Goal: Information Seeking & Learning: Learn about a topic

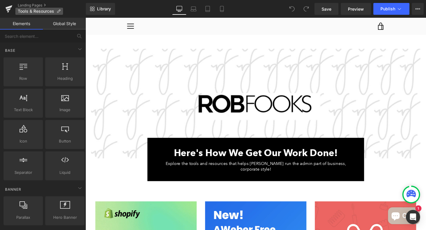
click at [36, 13] on span "Tools & Resources" at bounding box center [36, 11] width 36 height 5
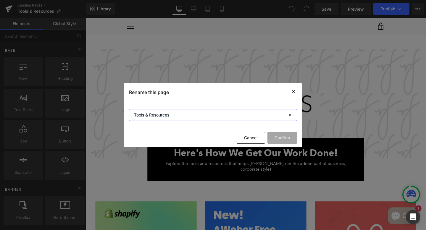
click at [187, 117] on input "Tools & Resources" at bounding box center [213, 115] width 168 height 12
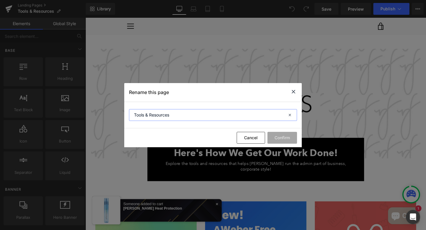
click at [187, 117] on input "Tools & Resources" at bounding box center [213, 115] width 168 height 12
drag, startPoint x: 293, startPoint y: 92, endPoint x: 219, endPoint y: 78, distance: 76.2
click at [293, 92] on icon at bounding box center [293, 91] width 7 height 7
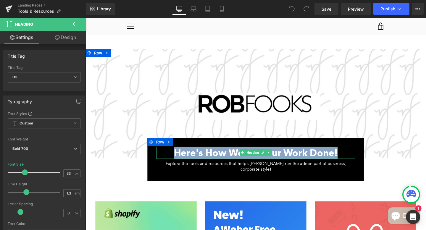
drag, startPoint x: 178, startPoint y: 158, endPoint x: 357, endPoint y: 156, distance: 178.9
click at [357, 156] on h3 "Here's How We Get Our Work Done!" at bounding box center [264, 160] width 209 height 13
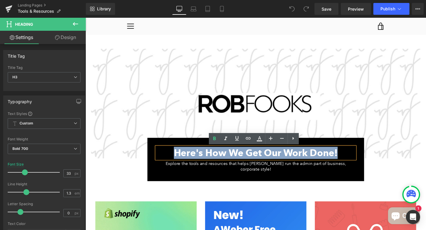
copy span "Here's How We Get Our Work Done!"
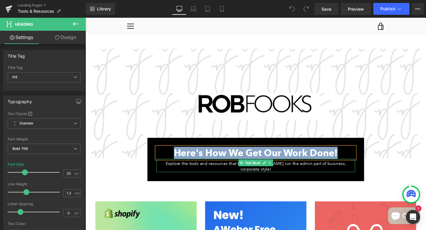
click at [230, 171] on span "Explore the tools and resources that helps [PERSON_NAME] run the admin part of …" at bounding box center [265, 174] width 190 height 11
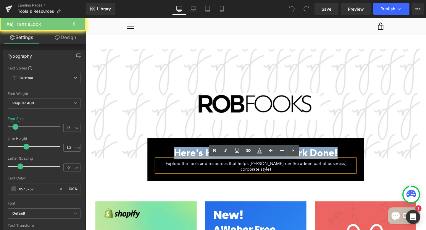
click at [230, 171] on span "Explore the tools and resources that helps [PERSON_NAME] run the admin part of …" at bounding box center [265, 174] width 190 height 11
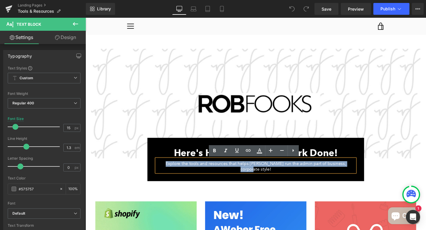
copy span "Explore the tools and resources that helps [PERSON_NAME] run the admin part of …"
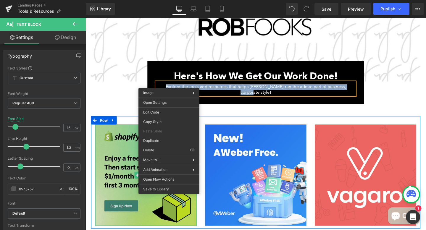
scroll to position [82, 0]
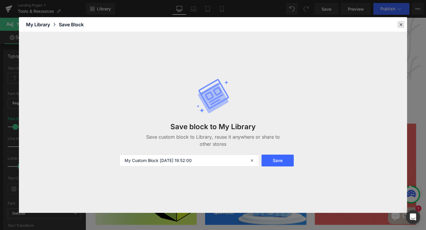
click at [400, 27] on icon at bounding box center [401, 24] width 5 height 5
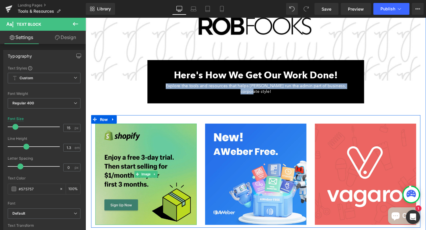
click at [162, 170] on img at bounding box center [149, 182] width 107 height 107
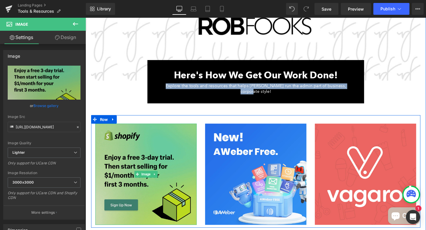
click at [171, 137] on img at bounding box center [149, 182] width 107 height 107
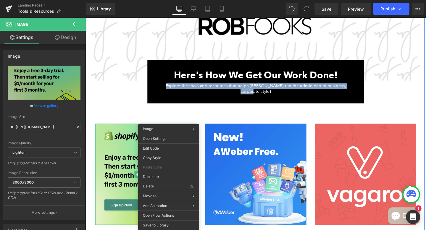
click at [128, 112] on div "Image Here's How We Get Our Work Done! Heading Explore the tools and resources …" at bounding box center [264, 135] width 355 height 332
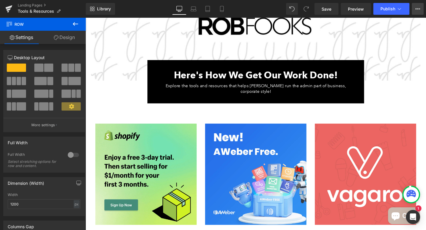
click at [418, 7] on icon at bounding box center [418, 9] width 5 height 5
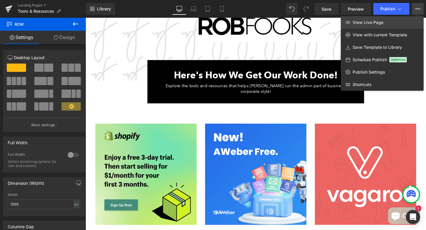
click at [381, 25] on link "View Live Page" at bounding box center [382, 22] width 83 height 12
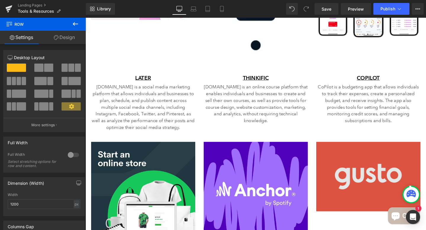
scroll to position [490, 0]
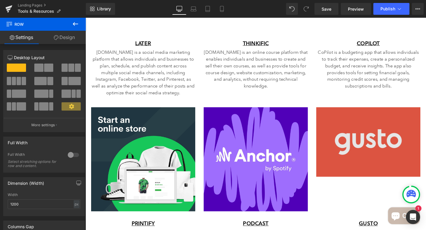
click at [366, 158] on img at bounding box center [383, 148] width 110 height 73
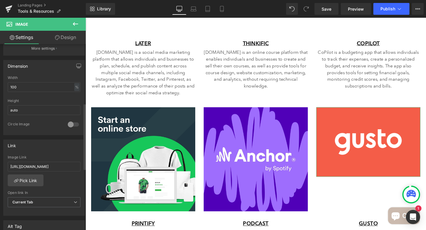
scroll to position [167, 0]
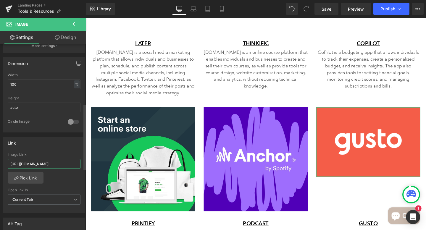
click at [37, 162] on input "[URL][DOMAIN_NAME]" at bounding box center [44, 164] width 73 height 10
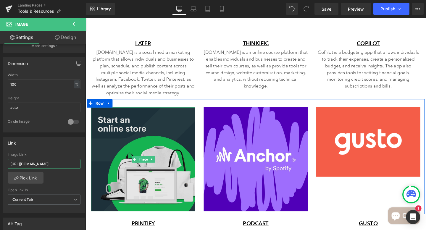
drag, startPoint x: 140, startPoint y: 180, endPoint x: 99, endPoint y: 171, distance: 41.8
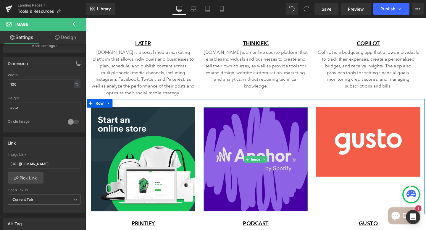
click at [283, 131] on img at bounding box center [265, 167] width 110 height 110
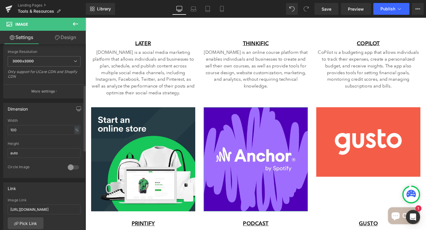
scroll to position [126, 0]
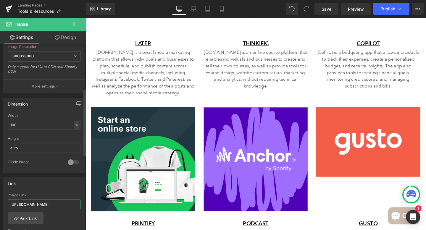
click at [30, 204] on input "[URL][DOMAIN_NAME]" at bounding box center [44, 205] width 73 height 10
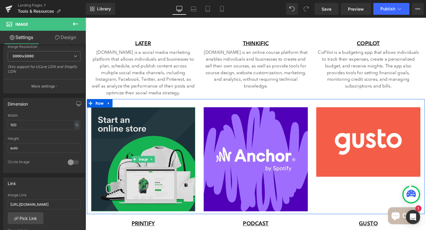
click at [172, 175] on img at bounding box center [147, 167] width 110 height 110
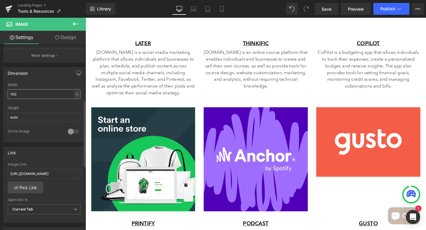
scroll to position [158, 0]
click at [21, 171] on input "[URL][DOMAIN_NAME]" at bounding box center [44, 173] width 73 height 10
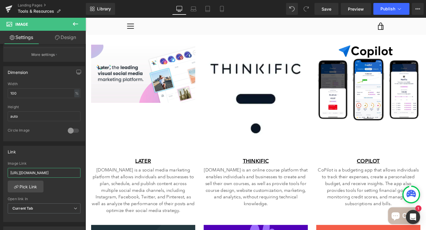
scroll to position [338, 0]
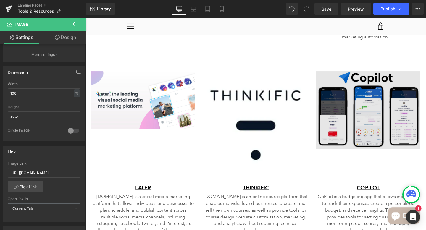
click at [404, 118] on img at bounding box center [383, 115] width 110 height 82
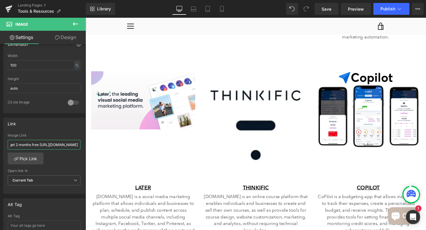
scroll to position [0, 100]
drag, startPoint x: 40, startPoint y: 145, endPoint x: 33, endPoint y: 140, distance: 8.1
click at [33, 140] on input "Use my referral code J9RR9K to get 2 months free [URL][DOMAIN_NAME]" at bounding box center [44, 145] width 73 height 10
click at [14, 142] on input "Use my referral code J9RR9K to get 2 months free [URL][DOMAIN_NAME]" at bounding box center [44, 145] width 73 height 10
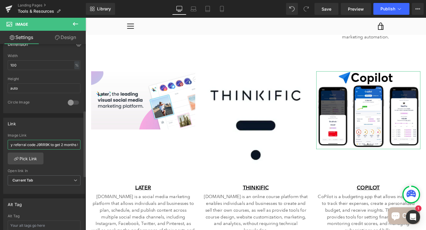
drag, startPoint x: 13, startPoint y: 143, endPoint x: 49, endPoint y: 144, distance: 36.1
click at [49, 144] on input "Use my referral code J9RR9K to get 2 months free [URL][DOMAIN_NAME]" at bounding box center [44, 145] width 73 height 10
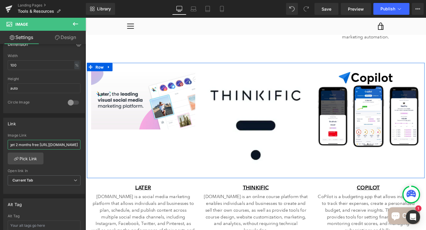
drag, startPoint x: 112, startPoint y: 163, endPoint x: 96, endPoint y: 151, distance: 20.6
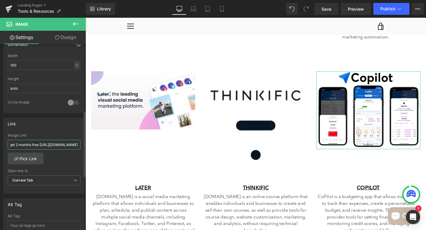
click at [31, 145] on input "Use my referral code J9RR9K to get 2 months free [URL][DOMAIN_NAME]" at bounding box center [44, 145] width 73 height 10
click at [30, 144] on input "text" at bounding box center [44, 145] width 73 height 10
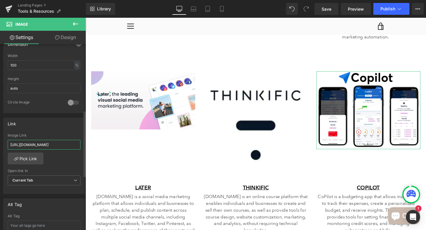
scroll to position [0, 14]
type input "[URL][DOMAIN_NAME]"
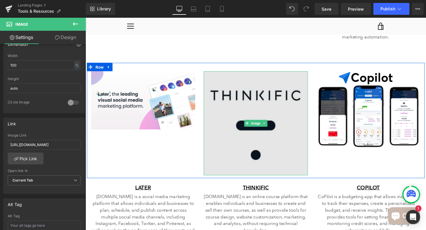
click at [256, 104] on img at bounding box center [265, 129] width 110 height 110
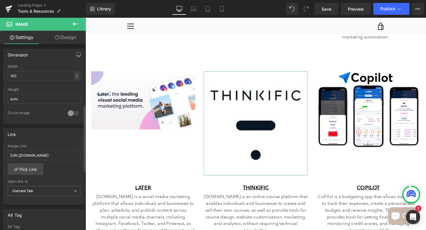
scroll to position [184, 0]
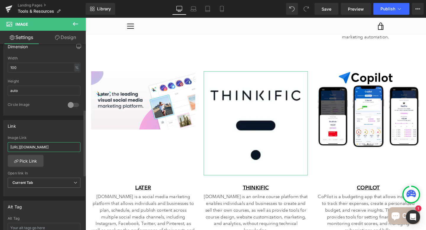
click at [41, 149] on input "[URL][DOMAIN_NAME]" at bounding box center [44, 147] width 73 height 10
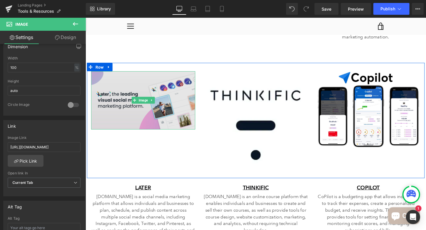
click at [150, 118] on img at bounding box center [147, 104] width 110 height 61
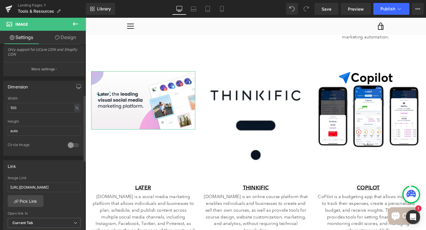
scroll to position [145, 0]
click at [40, 186] on input "[URL][DOMAIN_NAME]" at bounding box center [44, 187] width 73 height 10
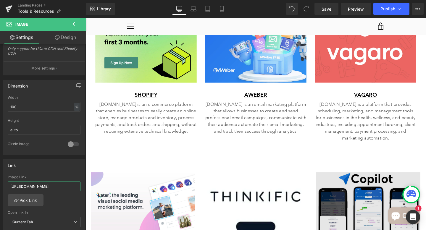
scroll to position [223, 0]
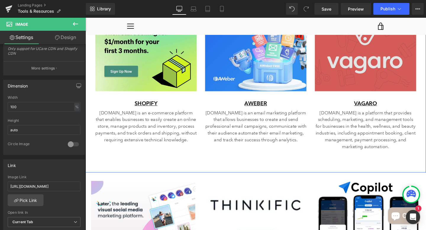
click at [368, 57] on img at bounding box center [380, 41] width 107 height 107
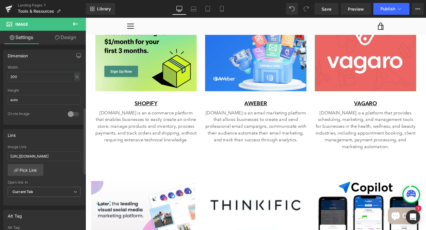
scroll to position [186, 0]
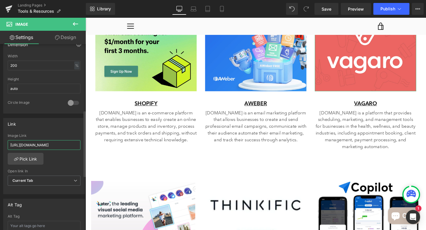
click at [34, 147] on input "[URL][DOMAIN_NAME]" at bounding box center [44, 145] width 73 height 10
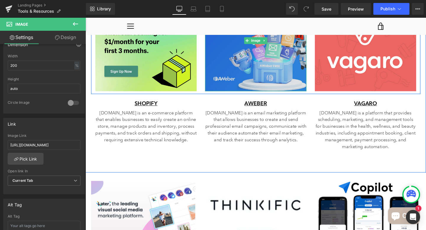
click at [267, 70] on img at bounding box center [264, 41] width 107 height 107
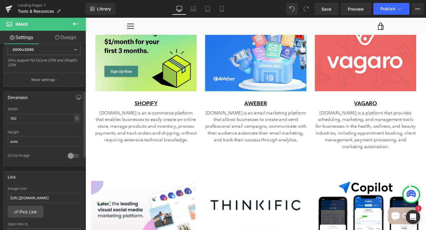
scroll to position [150, 0]
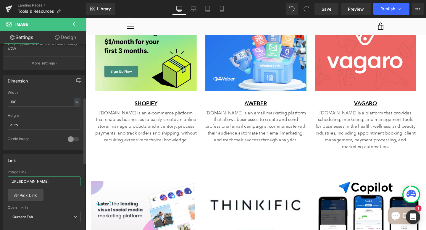
click at [39, 180] on input "[URL][DOMAIN_NAME]" at bounding box center [44, 182] width 73 height 10
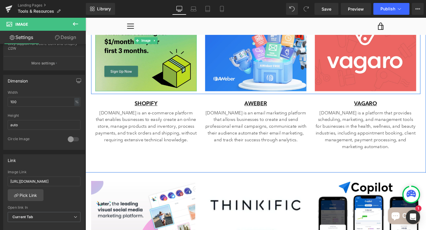
click at [171, 67] on img at bounding box center [149, 41] width 107 height 107
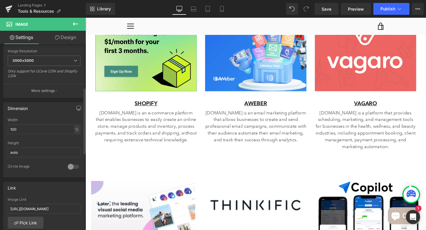
scroll to position [148, 0]
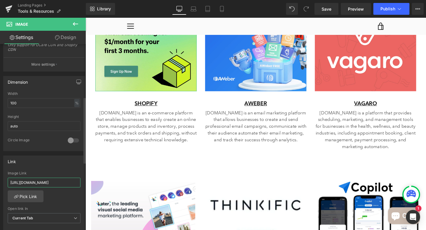
click at [47, 183] on input "[URL][DOMAIN_NAME]" at bounding box center [44, 183] width 73 height 10
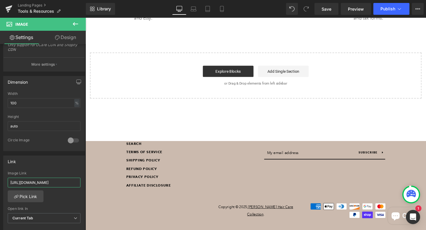
scroll to position [805, 0]
